Goal: Information Seeking & Learning: Learn about a topic

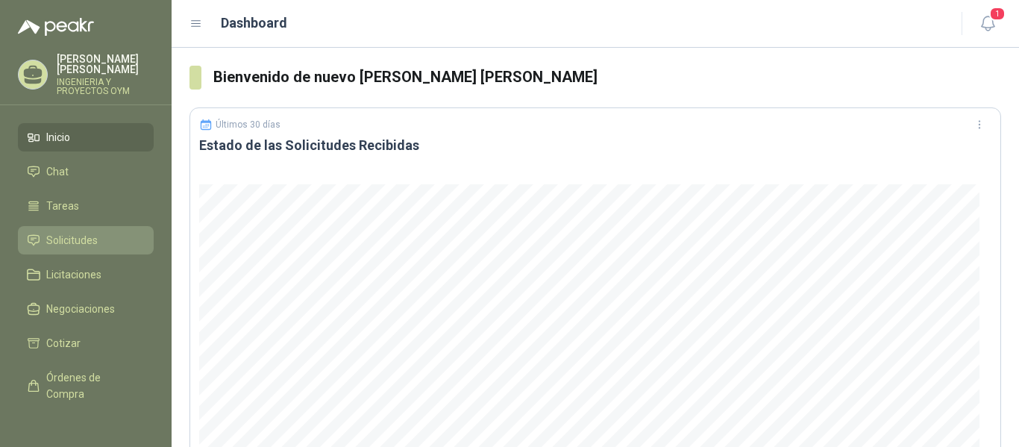
click at [72, 234] on span "Solicitudes" at bounding box center [71, 240] width 51 height 16
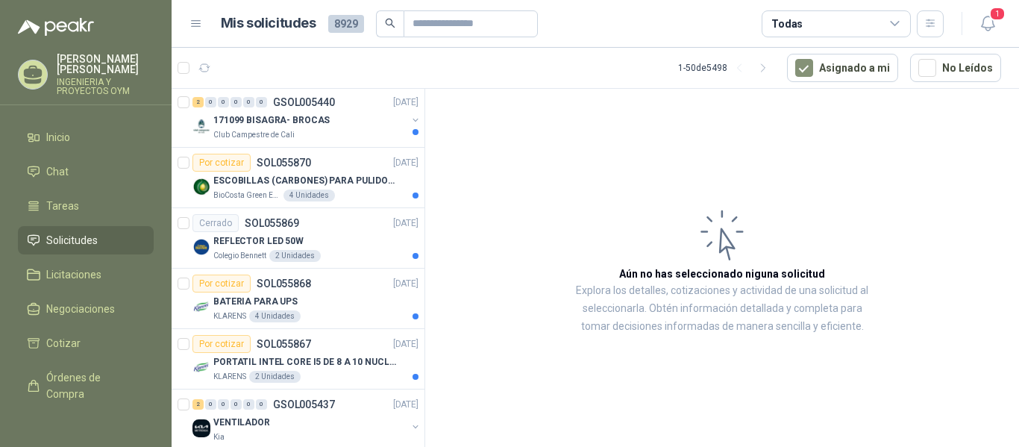
scroll to position [161, 0]
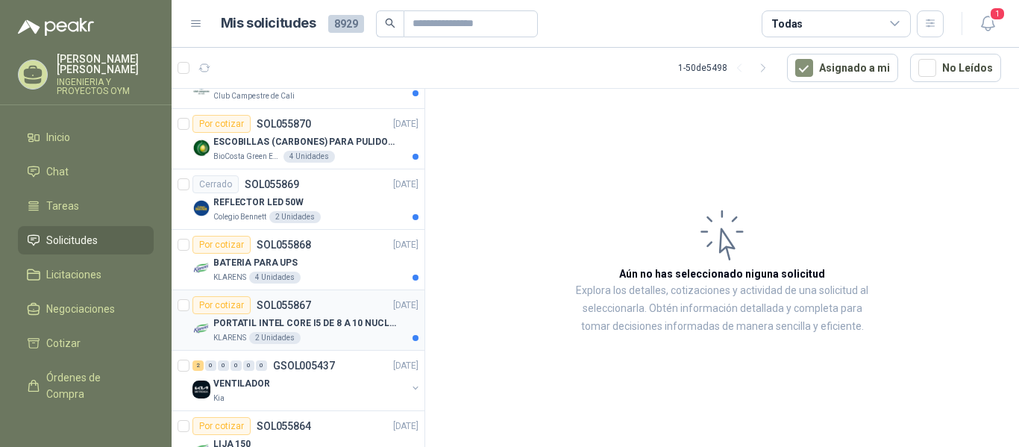
click at [357, 317] on p "PORTATIL INTEL CORE I5 DE 8 A 10 NUCLEOS" at bounding box center [306, 323] width 186 height 14
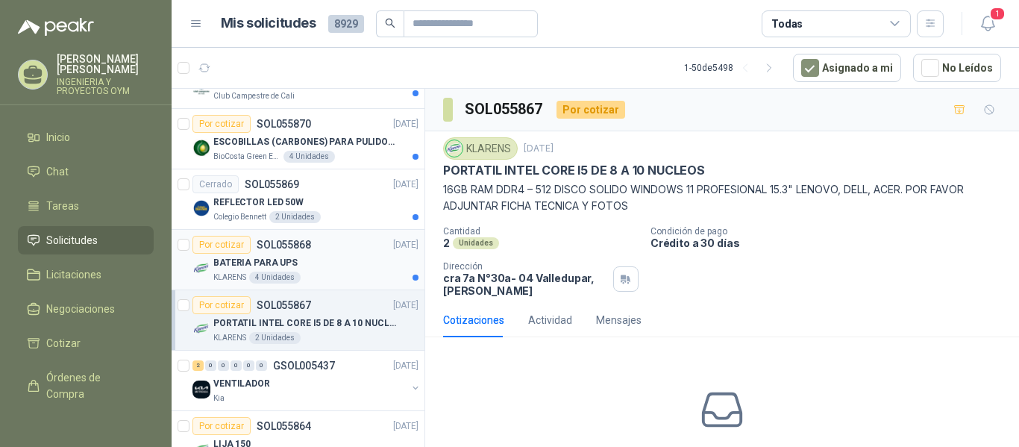
click at [313, 272] on div "KLARENS 4 Unidades" at bounding box center [315, 278] width 205 height 12
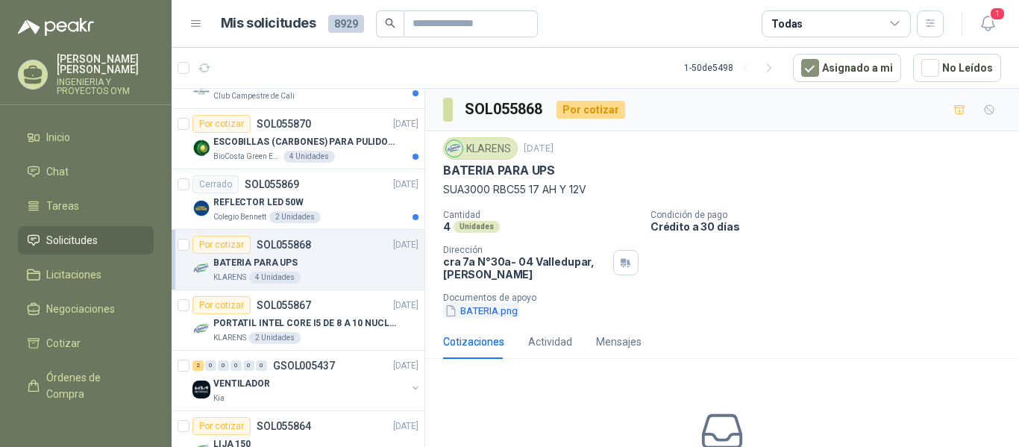
click at [480, 313] on button "BATERIA.png" at bounding box center [481, 311] width 76 height 16
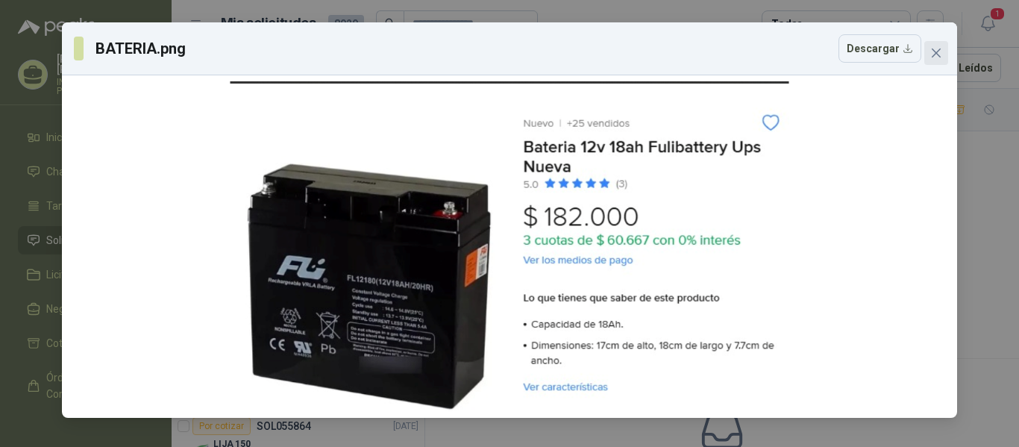
click at [940, 51] on icon "close" at bounding box center [937, 53] width 12 height 12
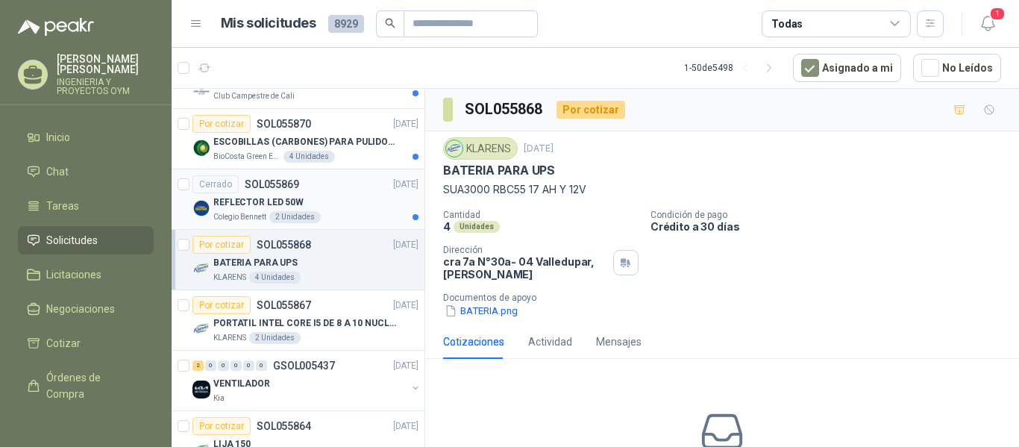
click at [329, 197] on div "REFLECTOR LED 50W" at bounding box center [315, 202] width 205 height 18
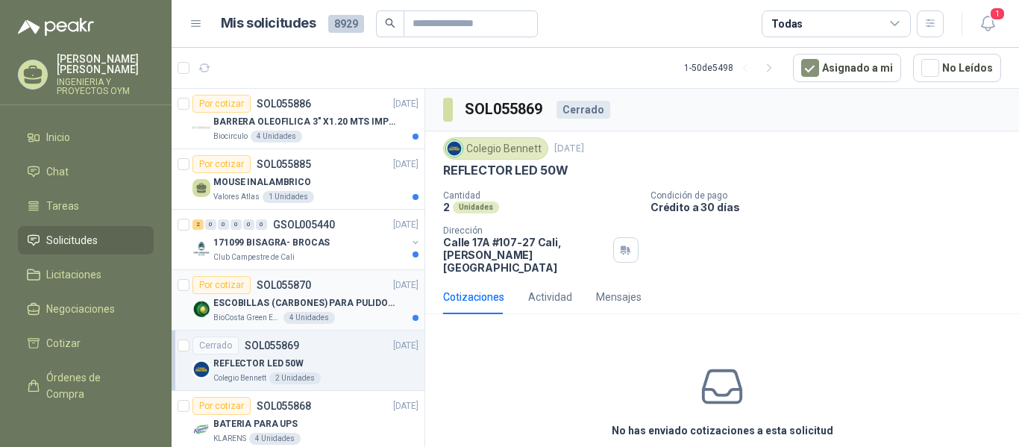
click at [325, 313] on div "4 Unidades" at bounding box center [309, 318] width 51 height 12
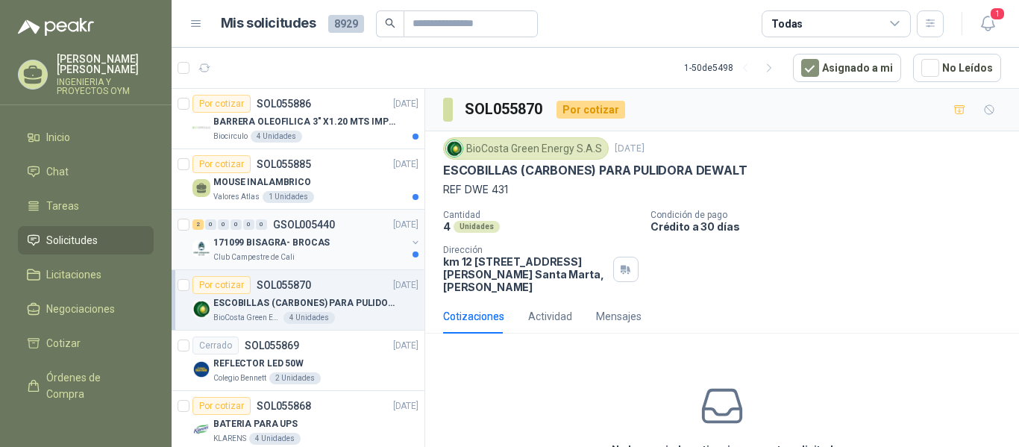
click at [310, 261] on div "Club Campestre de Cali" at bounding box center [309, 257] width 193 height 12
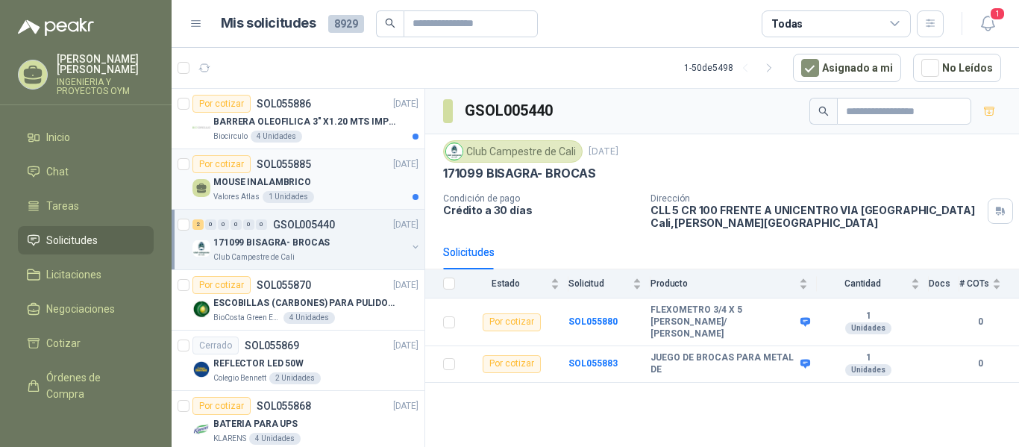
click at [303, 188] on p "MOUSE INALAMBRICO" at bounding box center [262, 182] width 98 height 14
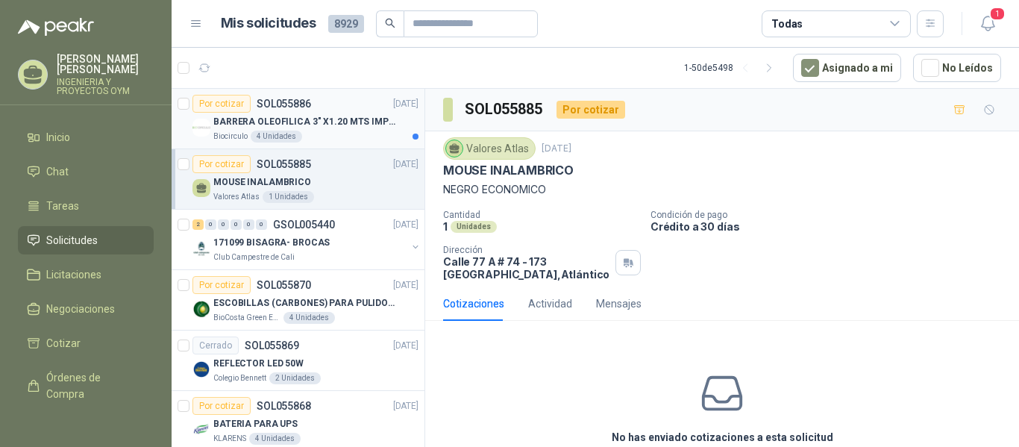
click at [379, 116] on p "BARRERA OLEOFILICA 3" X1.20 MTS IMPORTADO" at bounding box center [306, 122] width 186 height 14
